Goal: Task Accomplishment & Management: Manage account settings

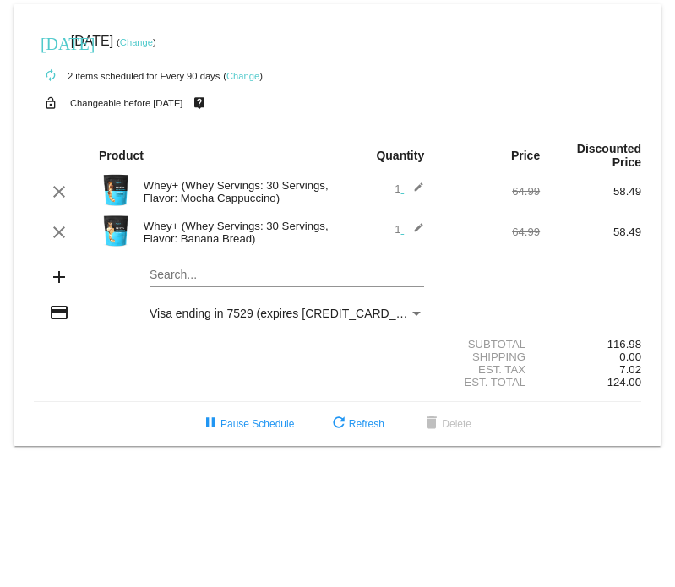
click at [145, 275] on div "Search..." at bounding box center [287, 278] width 304 height 48
click at [178, 276] on mat-card "today Oct 27 2025 ( Change ) autorenew 2 items scheduled for Every 90 days ( Ch…" at bounding box center [338, 225] width 648 height 442
type input "w"
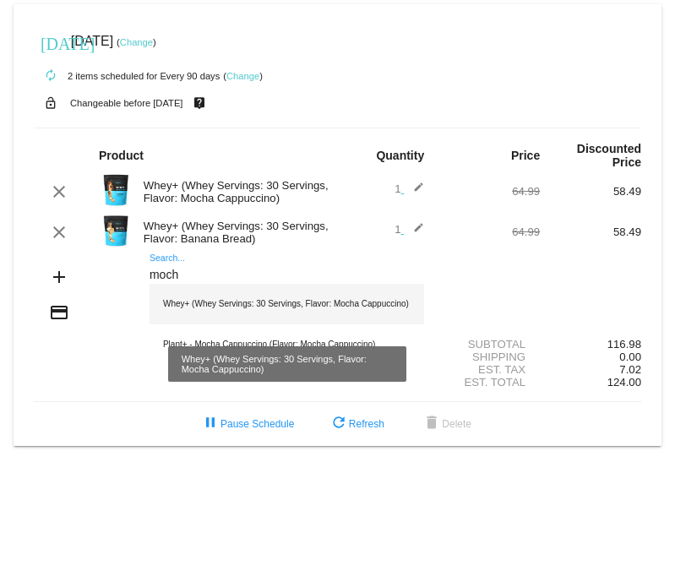
type input "moch"
click at [217, 300] on div "Whey+ (Whey Servings: 30 Servings, Flavor: Mocha Cappuccino)" at bounding box center [287, 304] width 275 height 41
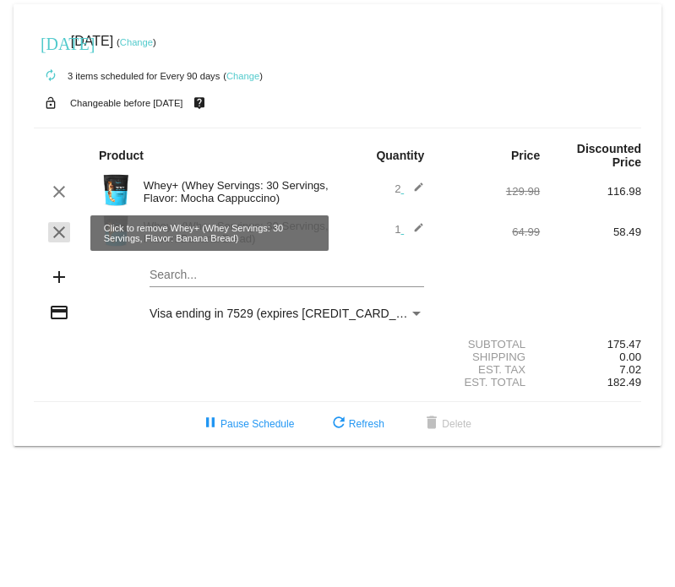
click at [62, 236] on mat-icon "clear" at bounding box center [59, 232] width 20 height 20
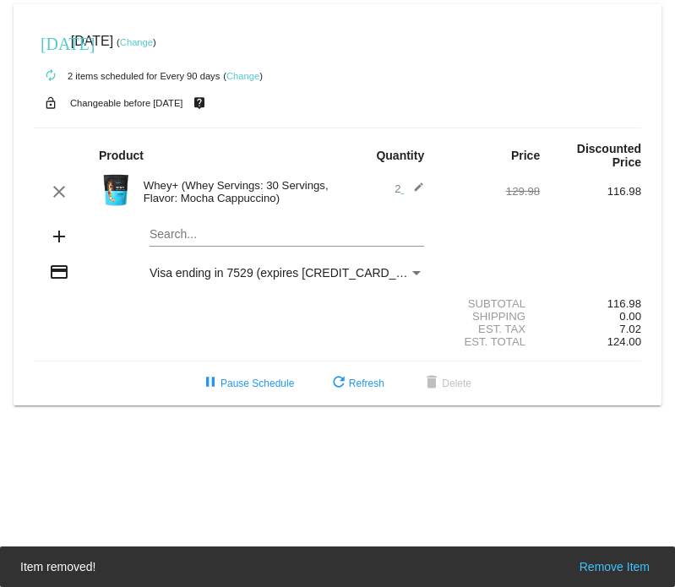
click at [419, 280] on div "Payment Method" at bounding box center [416, 273] width 15 height 14
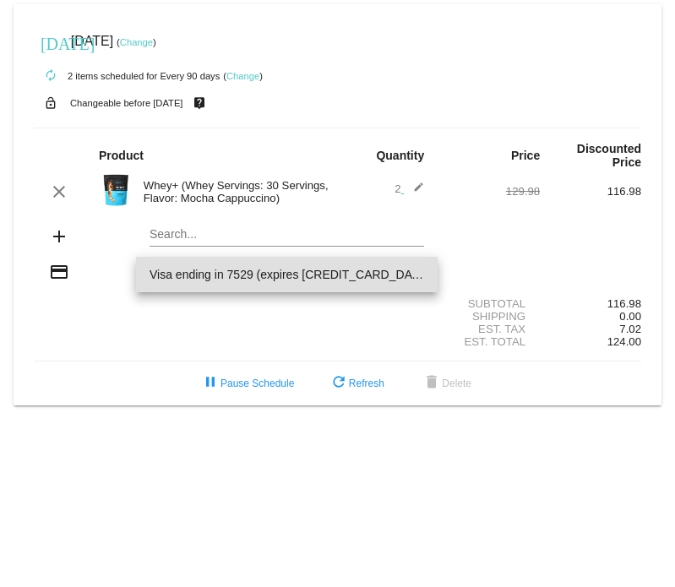
click at [419, 280] on span "Visa ending in 7529 (expires [CREDIT_CARD_DATA])" at bounding box center [287, 275] width 275 height 36
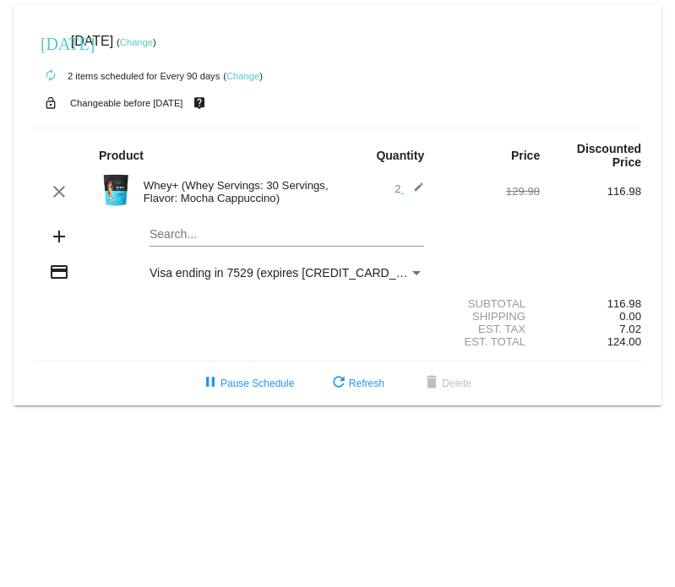
click at [265, 309] on div "Subtotal 116.98" at bounding box center [338, 304] width 608 height 13
click at [278, 273] on span "Visa ending in 7529 (expires [CREDIT_CARD_DATA])" at bounding box center [291, 273] width 283 height 14
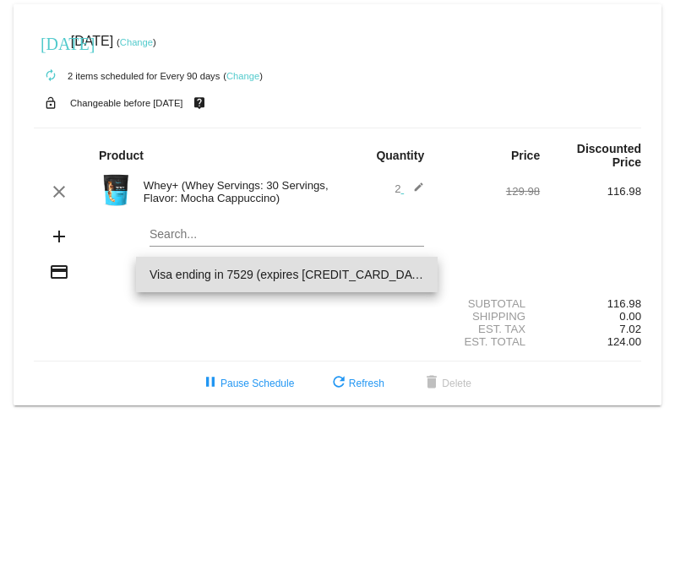
click at [278, 273] on span "Visa ending in 7529 (expires [CREDIT_CARD_DATA])" at bounding box center [287, 275] width 275 height 36
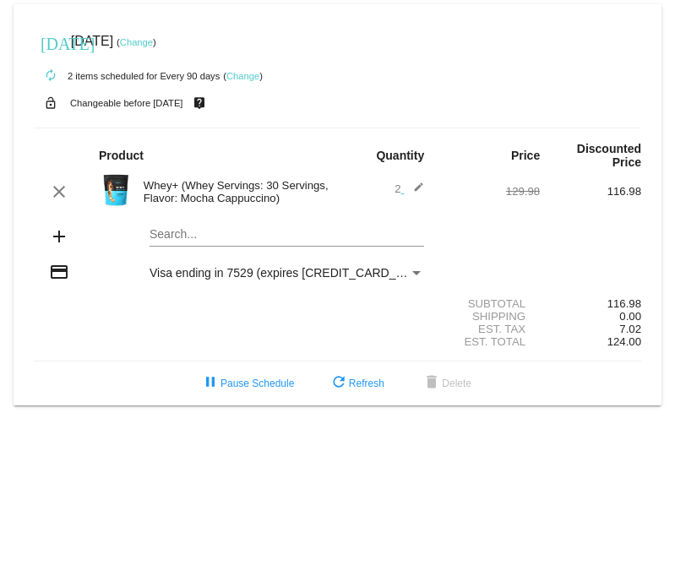
click at [423, 273] on div "Payment Method" at bounding box center [416, 273] width 15 height 14
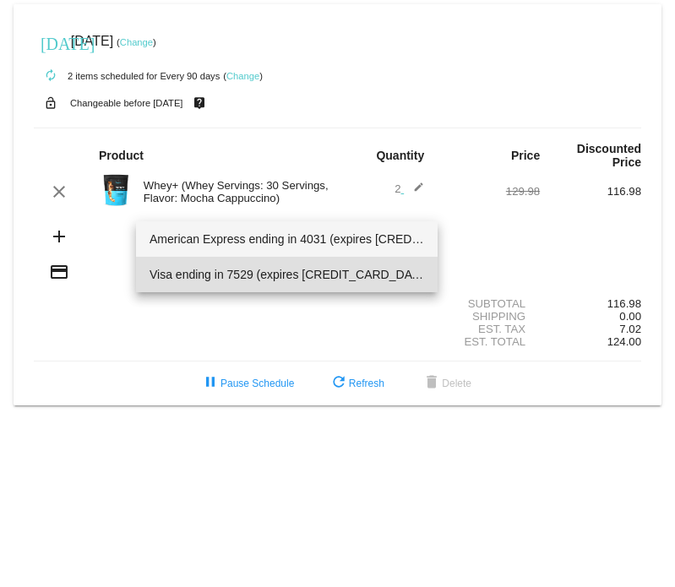
click at [407, 248] on span "American Express ending in 4031 (expires 08/29)" at bounding box center [287, 239] width 275 height 36
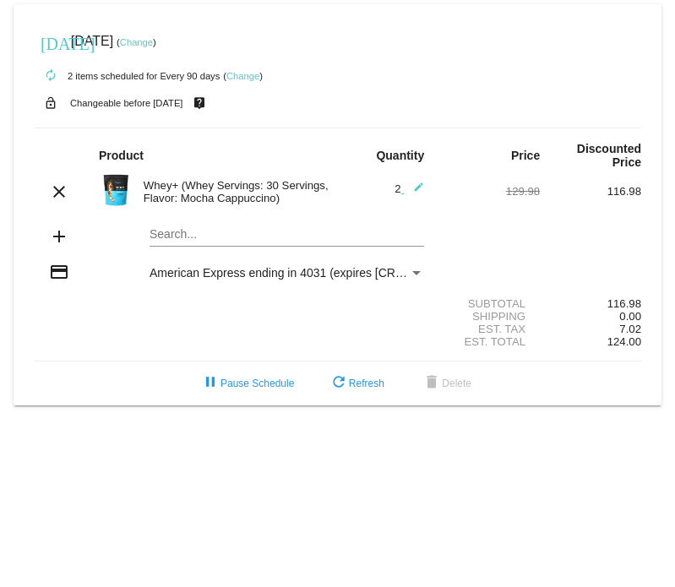
click at [153, 44] on link "Change" at bounding box center [136, 42] width 33 height 10
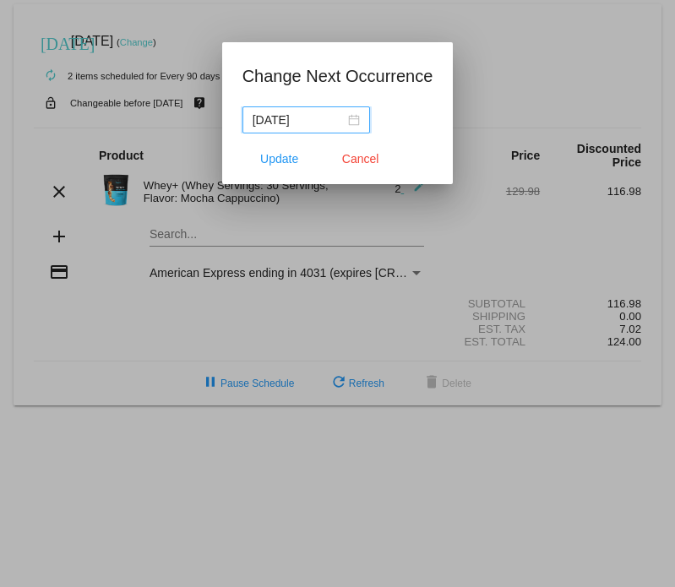
click at [314, 116] on input "2025-10-27" at bounding box center [299, 120] width 92 height 19
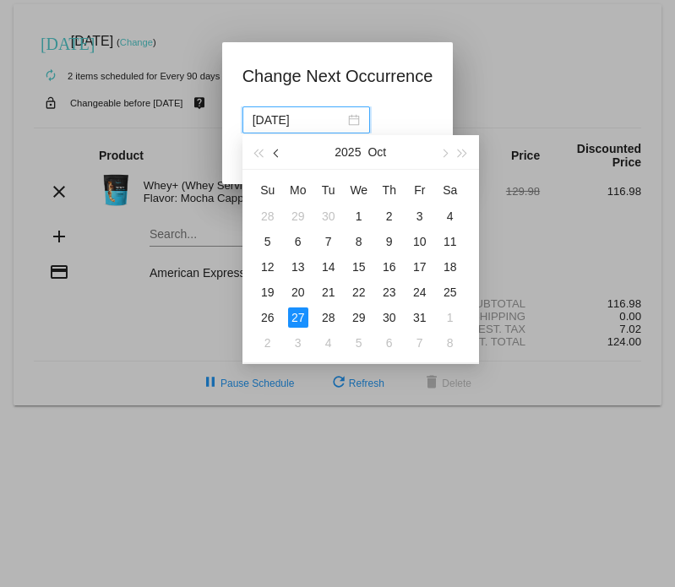
click at [281, 155] on button "button" at bounding box center [277, 152] width 19 height 34
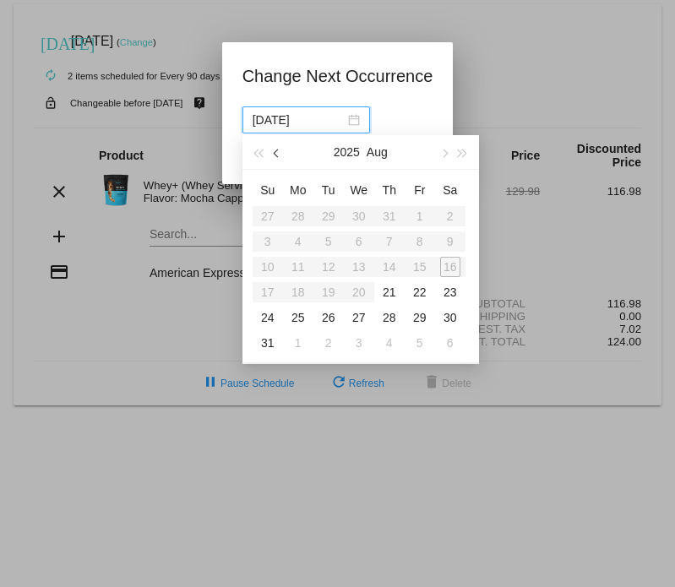
click at [281, 155] on button "button" at bounding box center [277, 152] width 19 height 34
click at [447, 155] on button "button" at bounding box center [443, 152] width 19 height 34
click at [385, 289] on div "21" at bounding box center [390, 292] width 20 height 20
type input "2025-08-21"
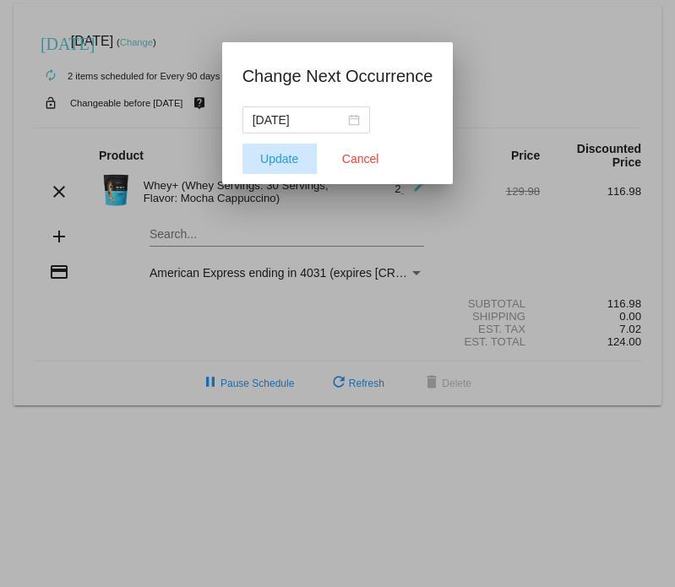
click at [287, 166] on button "Update" at bounding box center [280, 159] width 74 height 30
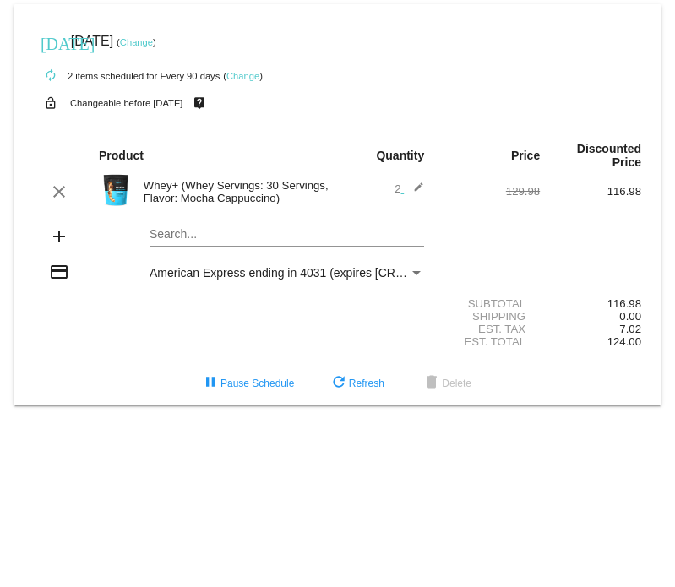
click at [153, 42] on link "Change" at bounding box center [136, 42] width 33 height 10
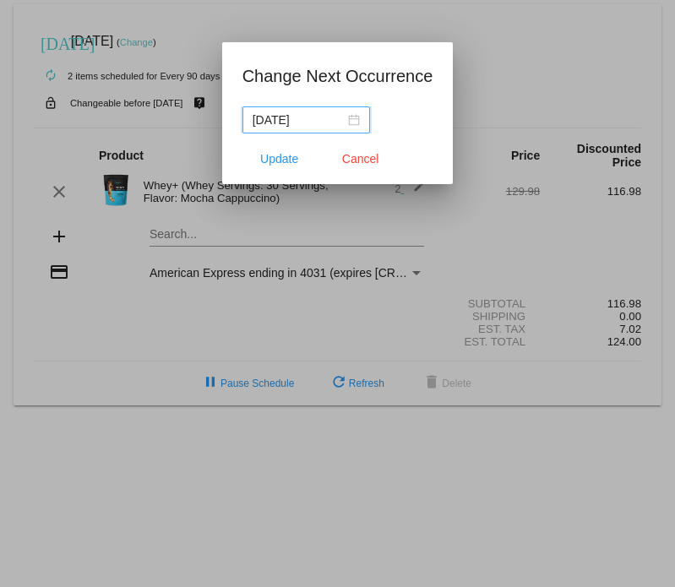
click at [321, 123] on input "2025-08-21" at bounding box center [299, 120] width 92 height 19
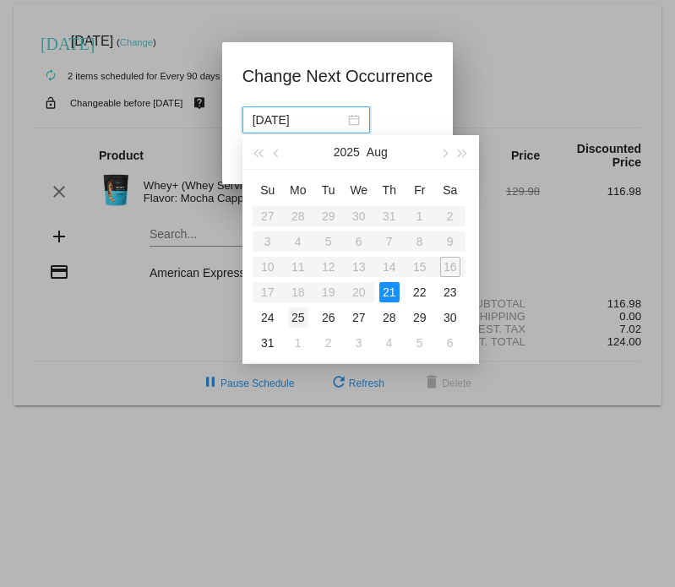
click at [304, 317] on div "25" at bounding box center [298, 318] width 20 height 20
type input "2025-08-25"
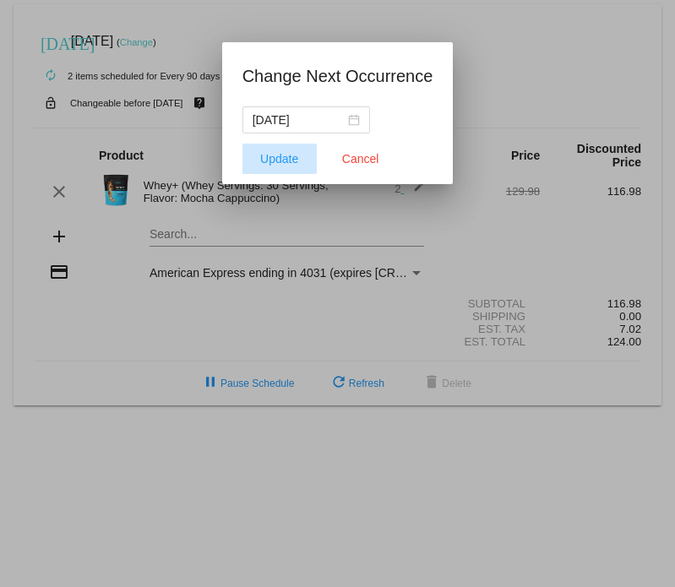
click at [287, 157] on span "Update" at bounding box center [279, 159] width 38 height 14
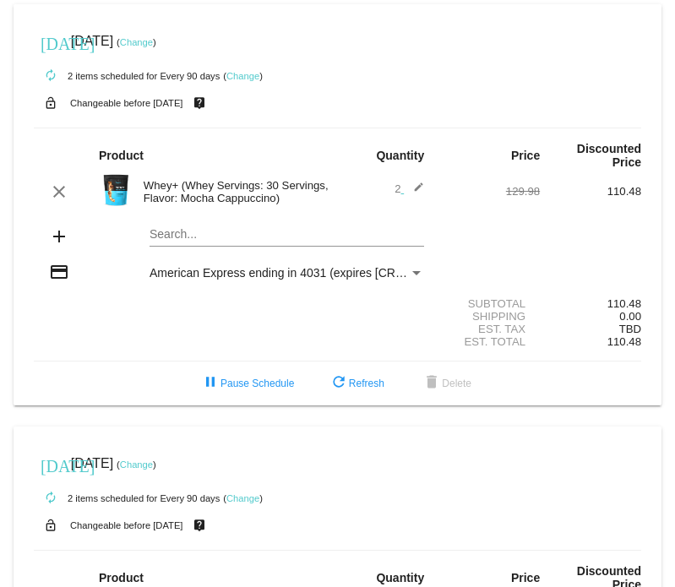
click at [153, 469] on link "Change" at bounding box center [136, 465] width 33 height 10
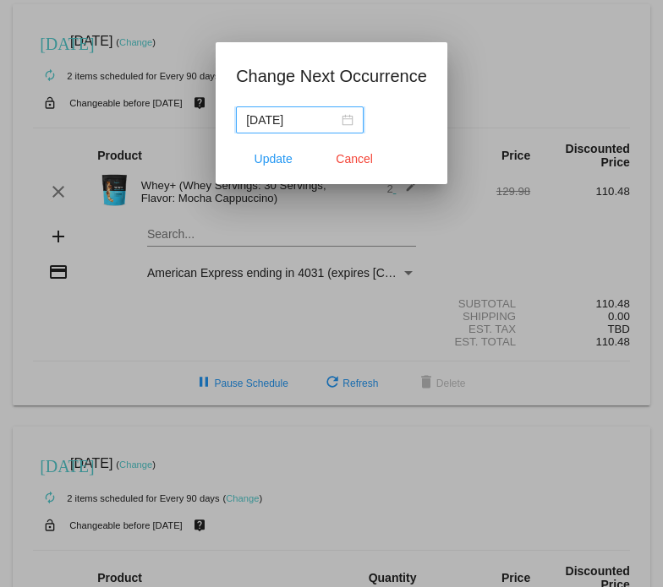
click at [305, 120] on input "[DATE]" at bounding box center [292, 120] width 92 height 19
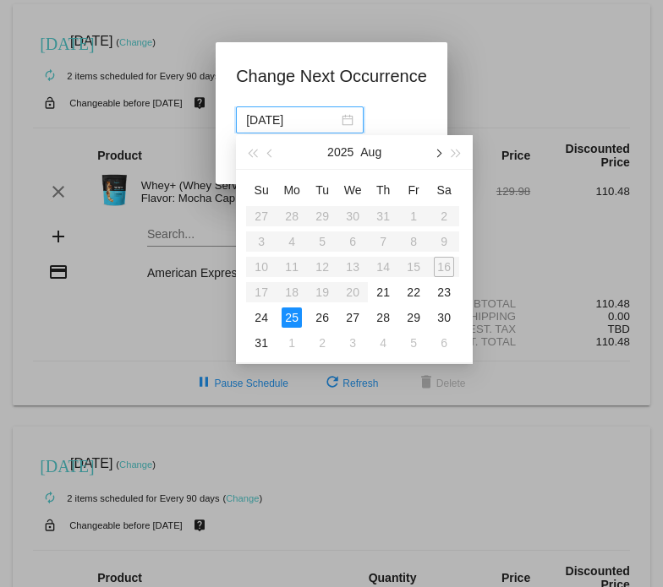
click at [437, 155] on span "button" at bounding box center [438, 153] width 8 height 8
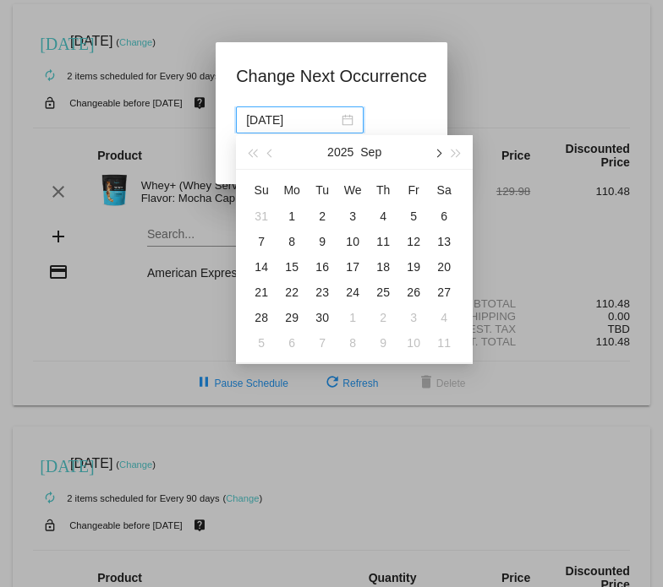
click at [437, 155] on span "button" at bounding box center [438, 153] width 8 height 8
click at [352, 216] on div "1" at bounding box center [352, 216] width 20 height 20
type input "[DATE]"
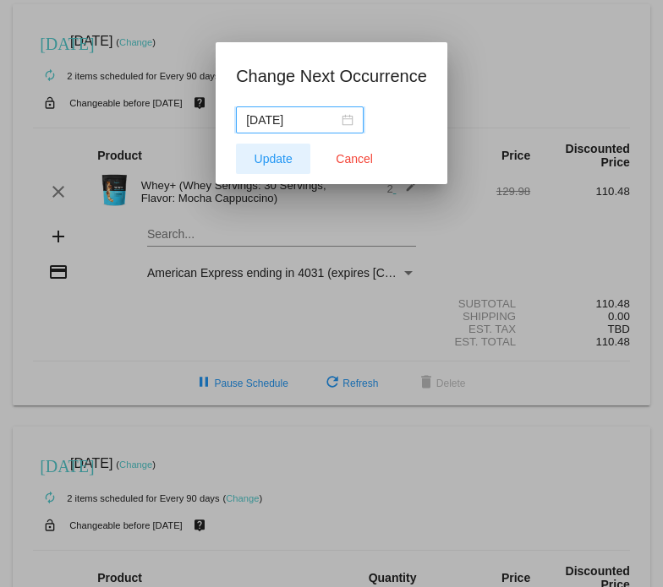
click at [254, 156] on span "Update" at bounding box center [273, 159] width 38 height 14
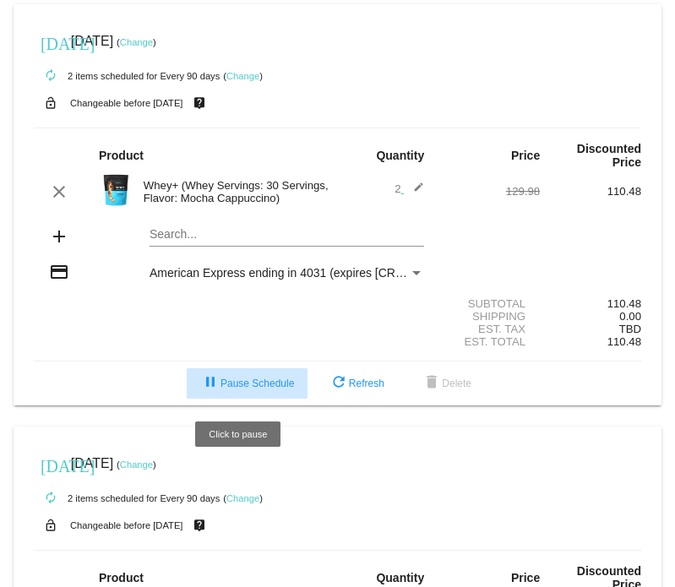
click at [227, 381] on span "pause Pause Schedule" at bounding box center [247, 384] width 94 height 12
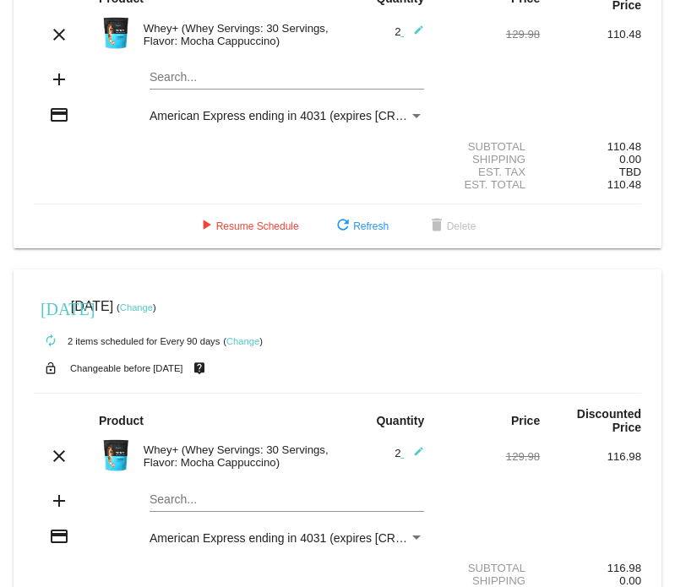
scroll to position [169, 0]
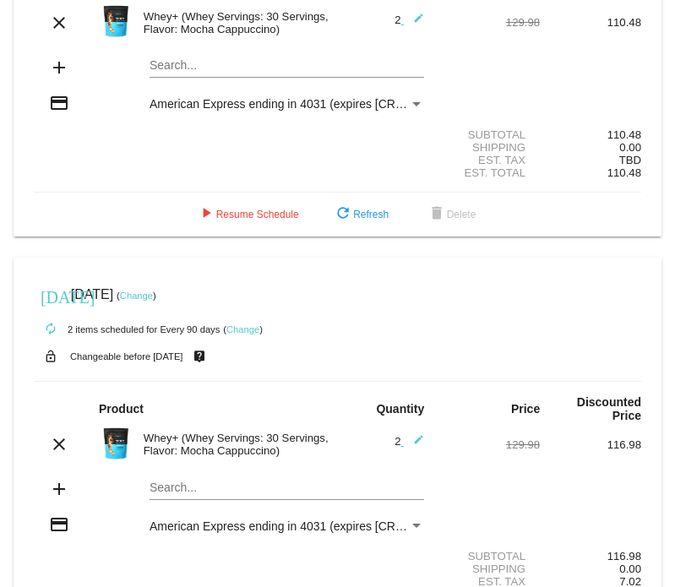
click at [183, 486] on mat-card "[DATE] [DATE] ( Change ) autorenew 2 items scheduled for Every 90 days ( Change…" at bounding box center [338, 458] width 648 height 401
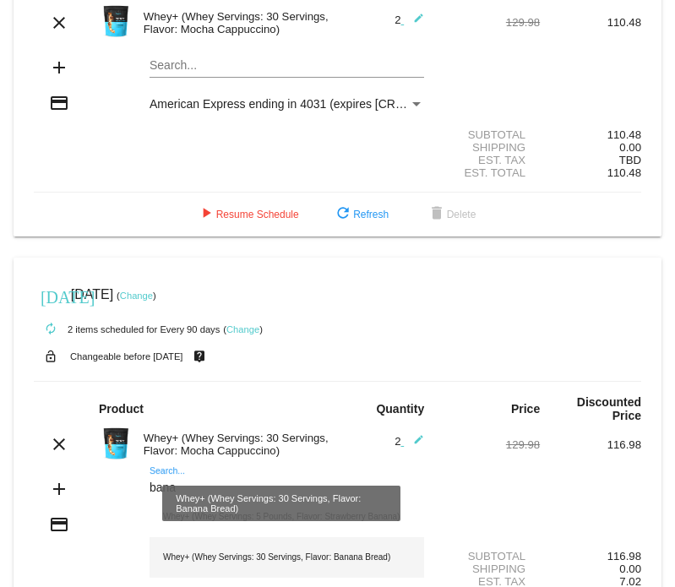
type input "bana"
click at [209, 558] on div "Whey+ (Whey Servings: 30 Servings, Flavor: Banana Bread)" at bounding box center [287, 558] width 275 height 41
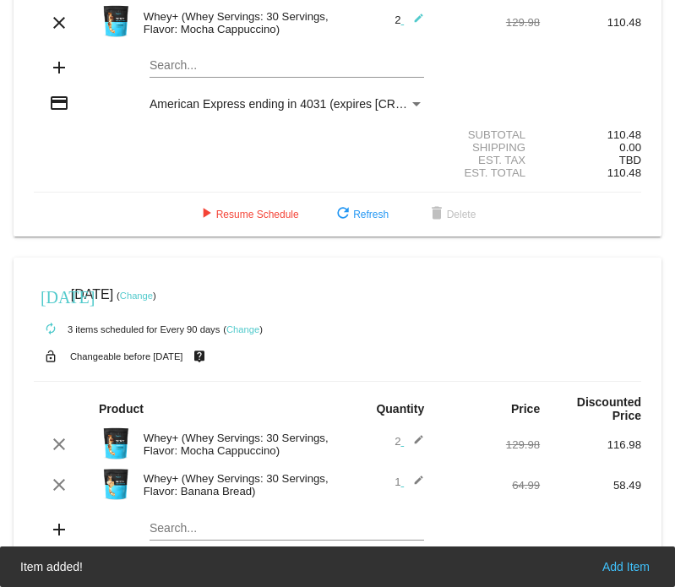
click at [407, 442] on mat-icon "edit" at bounding box center [414, 444] width 20 height 20
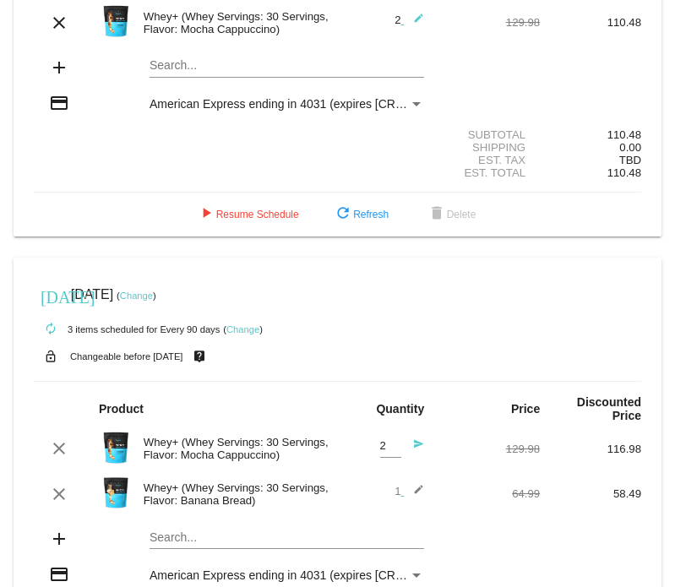
click at [380, 452] on input "2" at bounding box center [390, 446] width 21 height 13
type input "1"
click at [386, 453] on input "1" at bounding box center [390, 446] width 21 height 13
click at [404, 496] on mat-icon "edit" at bounding box center [414, 494] width 20 height 20
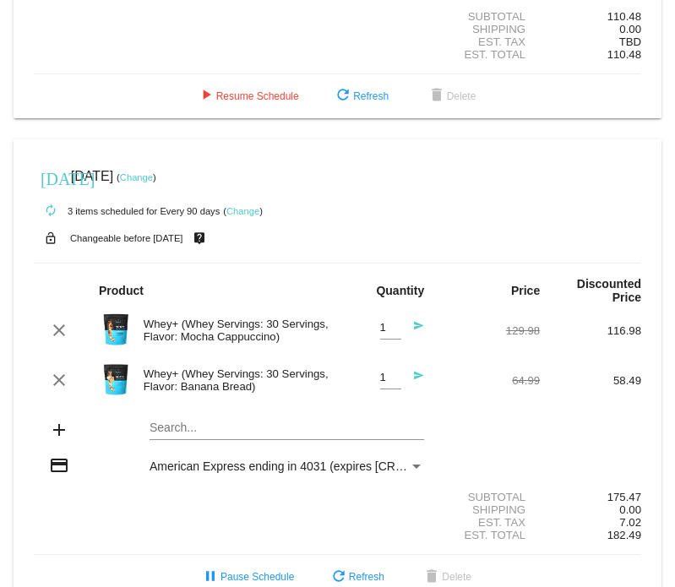
scroll to position [292, 0]
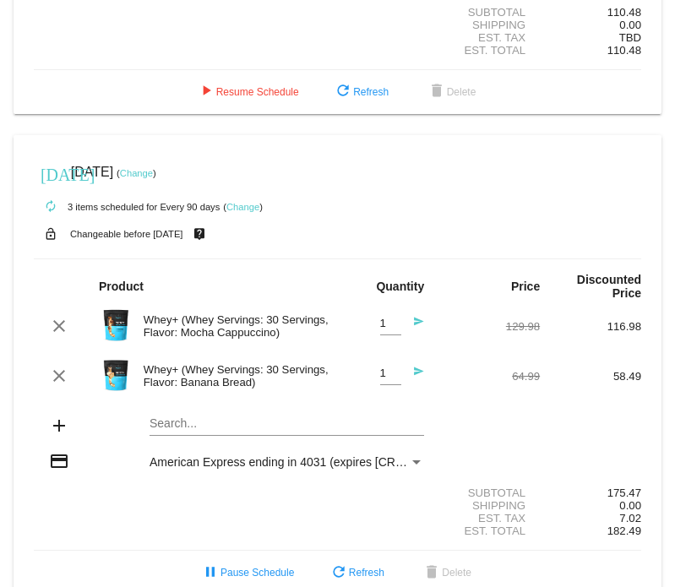
click at [412, 465] on div "Payment Method" at bounding box center [416, 463] width 8 height 4
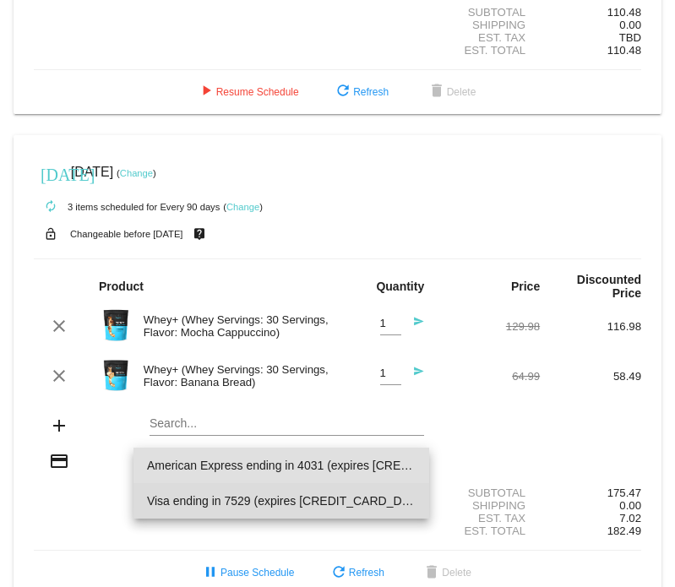
click at [369, 494] on span "Visa ending in 7529 (expires [CREDIT_CARD_DATA])" at bounding box center [282, 501] width 270 height 36
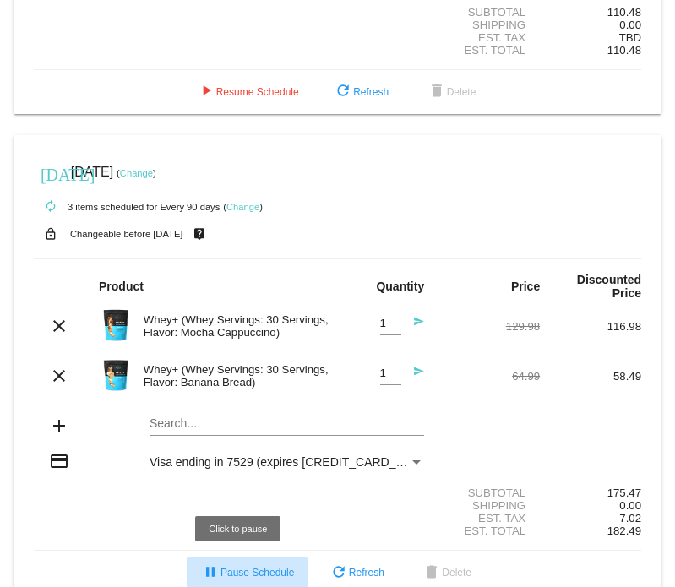
click at [249, 567] on button "pause Pause Schedule" at bounding box center [247, 573] width 121 height 30
